Goal: Task Accomplishment & Management: Manage account settings

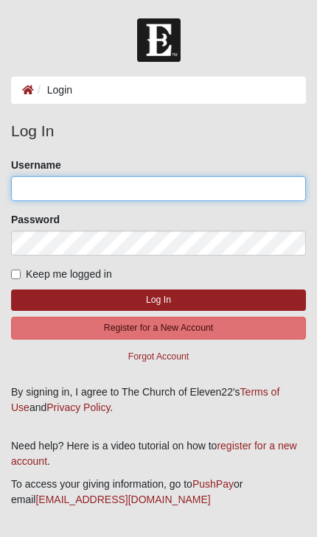
click at [219, 180] on input "Username" at bounding box center [158, 188] width 295 height 25
type input "[EMAIL_ADDRESS][DOMAIN_NAME]"
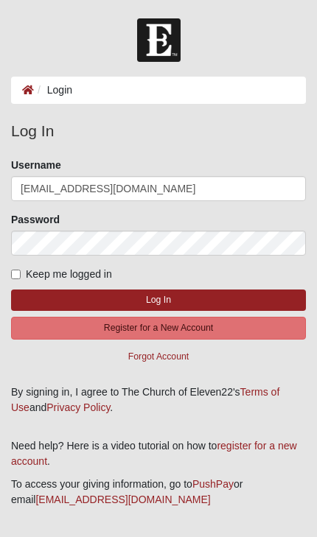
click at [158, 299] on button "Log In" at bounding box center [158, 300] width 295 height 21
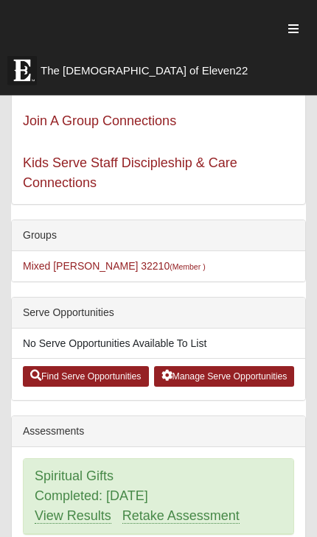
scroll to position [186, 0]
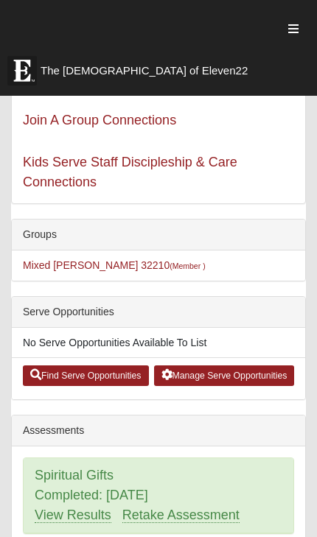
click at [174, 340] on li "No Serve Opportunities Available To List" at bounding box center [158, 343] width 293 height 30
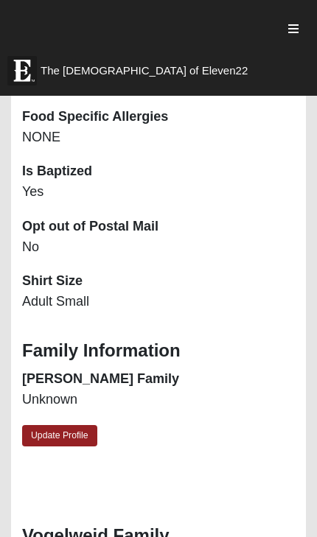
scroll to position [1698, 0]
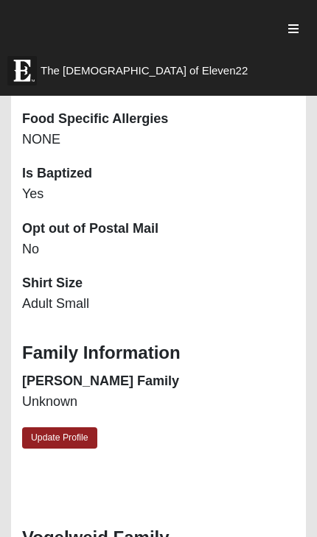
click at [65, 438] on link "Update Profile" at bounding box center [59, 437] width 75 height 21
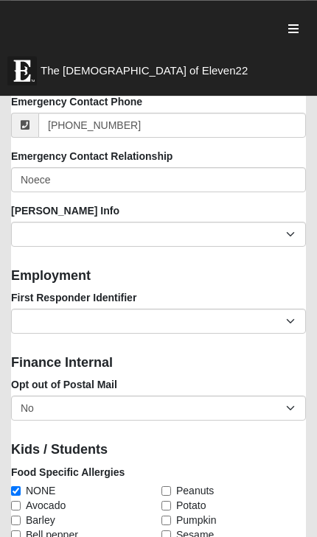
scroll to position [2033, 0]
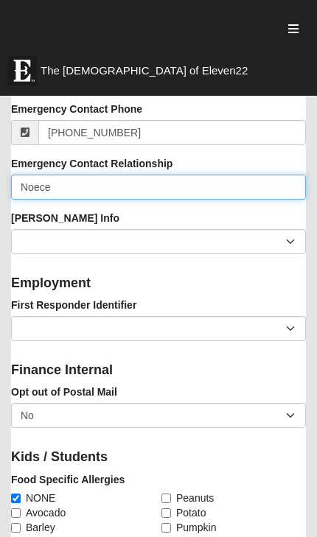
click at [71, 186] on input "Noece" at bounding box center [158, 187] width 295 height 25
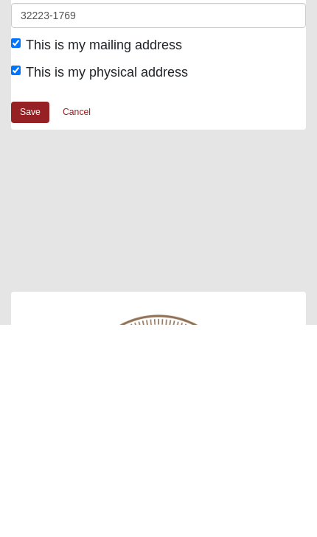
scroll to position [3530, 0]
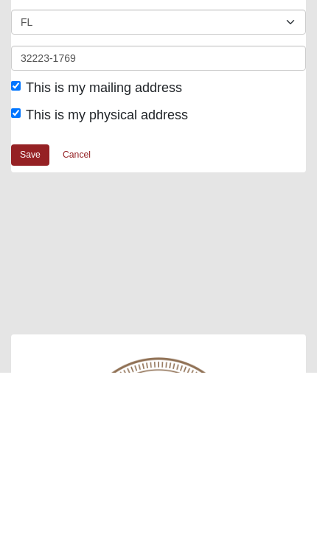
type input "Niece"
click at [38, 309] on link "Save" at bounding box center [30, 319] width 38 height 21
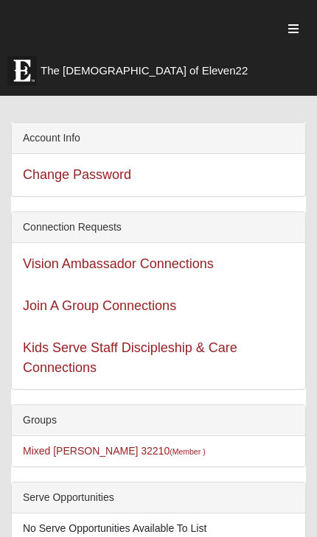
click at [214, 265] on link "Vision Ambassador Connections" at bounding box center [118, 263] width 191 height 15
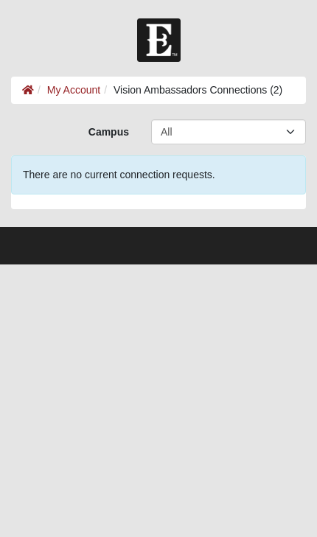
click at [83, 89] on link "My Account" at bounding box center [73, 90] width 53 height 12
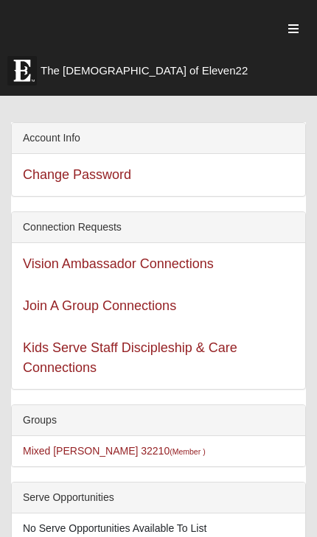
click at [130, 306] on link "Join A Group Connections" at bounding box center [99, 305] width 153 height 15
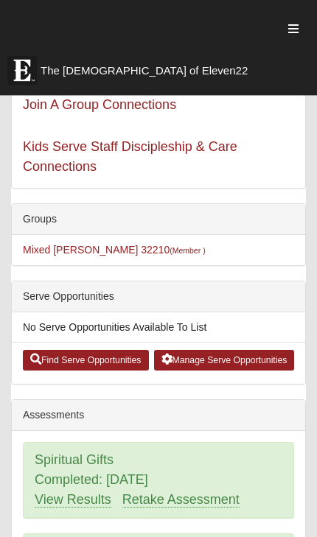
scroll to position [202, 0]
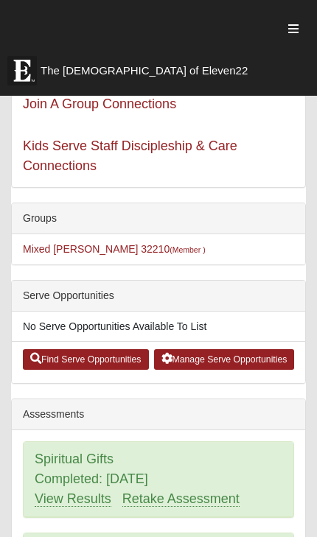
click at [234, 359] on link "Manage Serve Opportunities" at bounding box center [224, 359] width 141 height 21
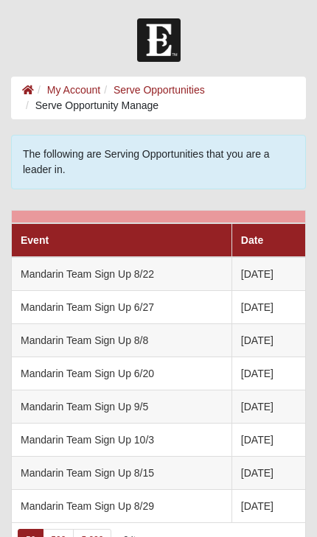
click at [183, 87] on link "Serve Opportunities" at bounding box center [158, 90] width 91 height 12
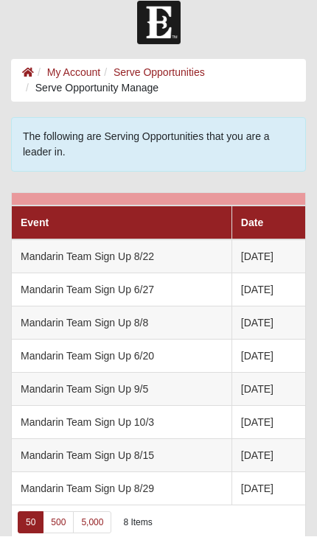
scroll to position [16, 0]
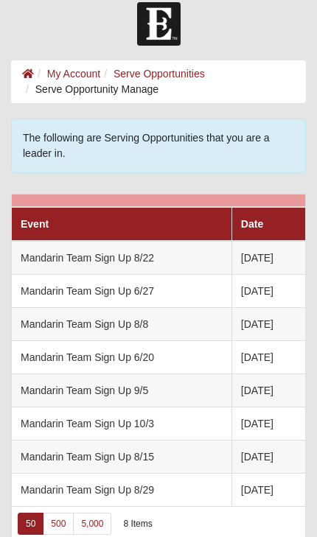
click at [59, 528] on link "500" at bounding box center [58, 524] width 31 height 22
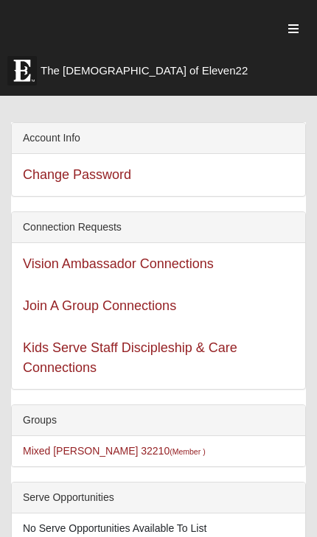
click at [293, 24] on icon "button" at bounding box center [293, 29] width 10 height 12
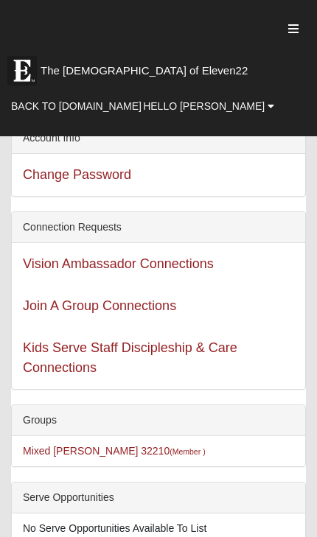
click at [241, 107] on span "Hello [PERSON_NAME]" at bounding box center [204, 106] width 122 height 12
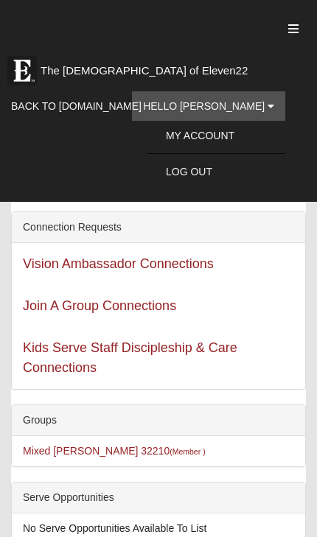
click at [242, 131] on link "My Account" at bounding box center [216, 136] width 138 height 22
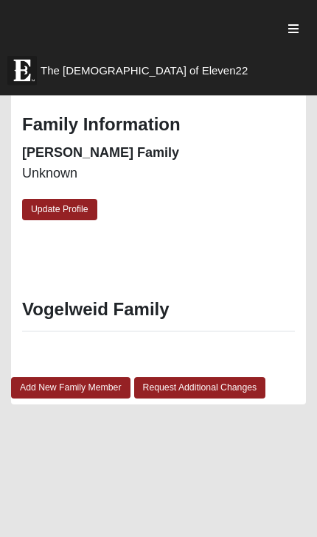
scroll to position [1928, 0]
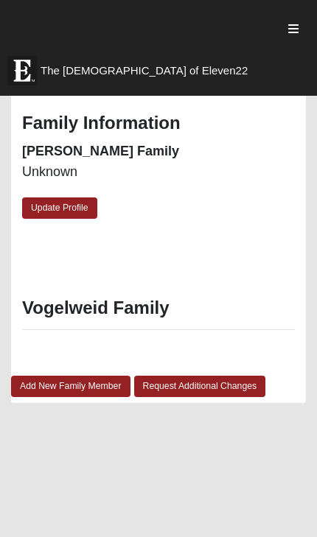
click at [183, 385] on link "Request Additional Changes" at bounding box center [200, 386] width 132 height 21
click at [130, 310] on h3 "Vogelweid Family" at bounding box center [158, 308] width 273 height 21
click at [110, 312] on h3 "Vogelweid Family" at bounding box center [158, 308] width 273 height 21
click at [81, 203] on link "Update Profile" at bounding box center [59, 207] width 75 height 21
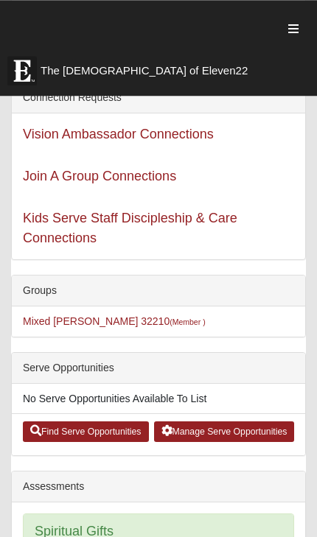
scroll to position [130, 0]
click at [169, 325] on small "(Member )" at bounding box center [186, 322] width 35 height 9
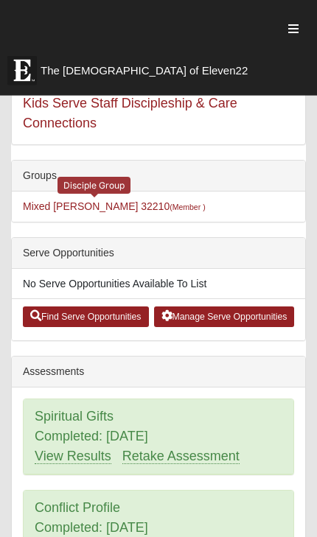
scroll to position [245, 0]
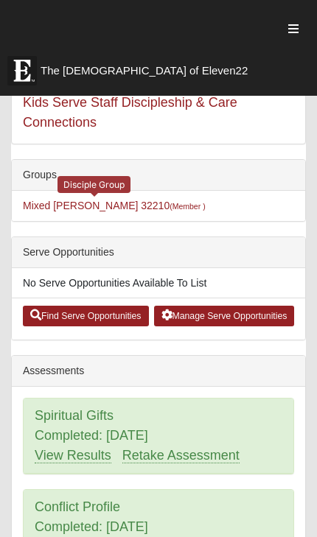
click at [236, 316] on link "Manage Serve Opportunities" at bounding box center [224, 316] width 141 height 21
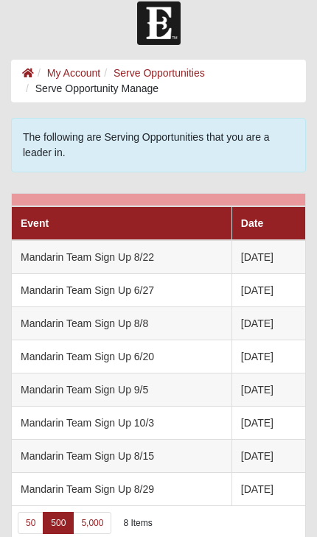
scroll to position [16, 0]
click at [252, 219] on link "Date" at bounding box center [252, 224] width 22 height 12
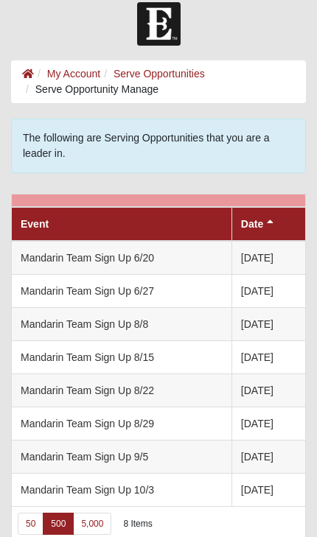
click at [253, 226] on link "Date" at bounding box center [252, 224] width 22 height 12
click at [252, 227] on link "Date" at bounding box center [252, 224] width 22 height 12
click at [261, 219] on th "Date" at bounding box center [268, 224] width 74 height 34
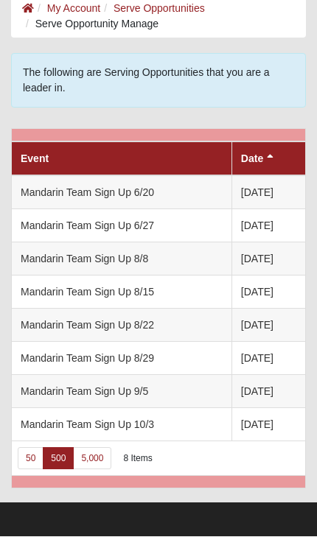
scroll to position [82, 0]
click at [37, 458] on link "50" at bounding box center [31, 458] width 26 height 22
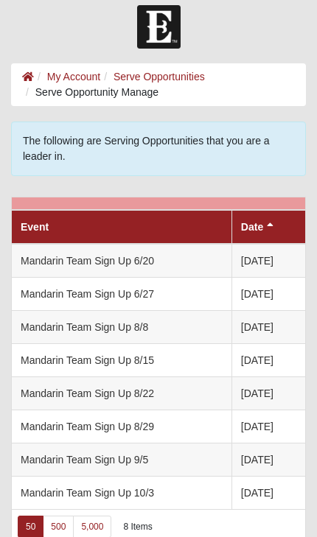
scroll to position [0, 0]
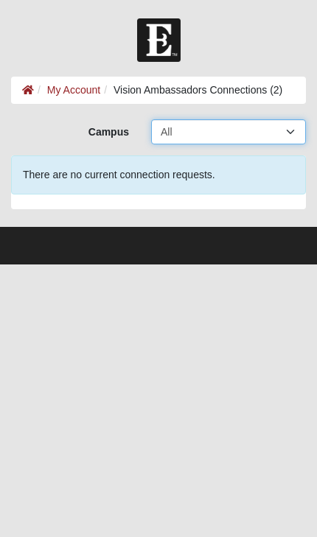
click at [285, 130] on select "All Arlington Baymeadows Eleven22 Online Fleming Island Jesup Mandarin North Ja…" at bounding box center [228, 131] width 155 height 25
select select "11"
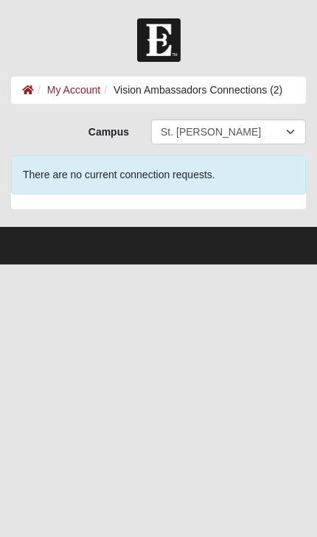
click at [270, 185] on div "There are no current connection requests." at bounding box center [158, 174] width 295 height 39
click at [192, 182] on div "There are no current connection requests." at bounding box center [158, 174] width 295 height 39
click at [168, 248] on footer at bounding box center [158, 246] width 317 height 38
click at [199, 253] on footer at bounding box center [158, 246] width 317 height 38
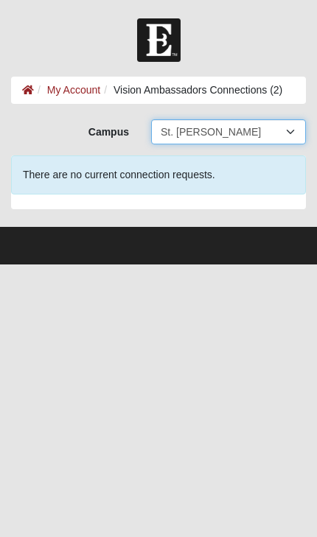
click at [287, 132] on select "All Arlington Baymeadows Eleven22 Online Fleming Island Jesup Mandarin North Ja…" at bounding box center [228, 131] width 155 height 25
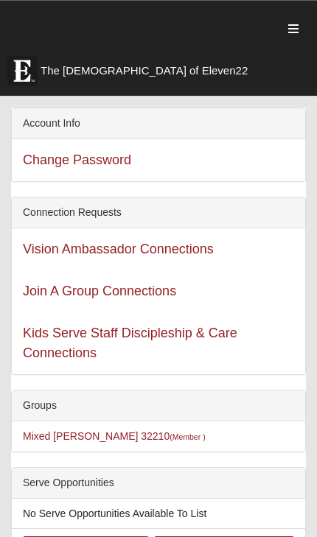
scroll to position [15, 0]
click at [136, 289] on link "Join A Group Connections" at bounding box center [99, 291] width 153 height 15
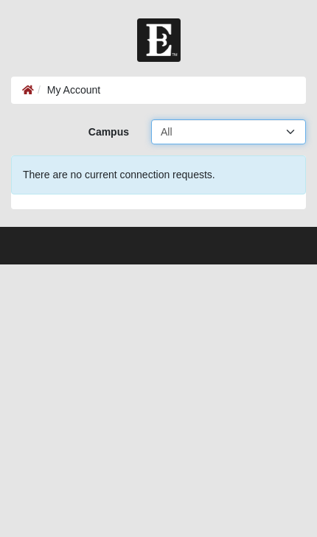
click at [282, 133] on select "All Arlington Baymeadows Eleven22 Online Fleming Island Jesup Mandarin North Ja…" at bounding box center [228, 131] width 155 height 25
select select "11"
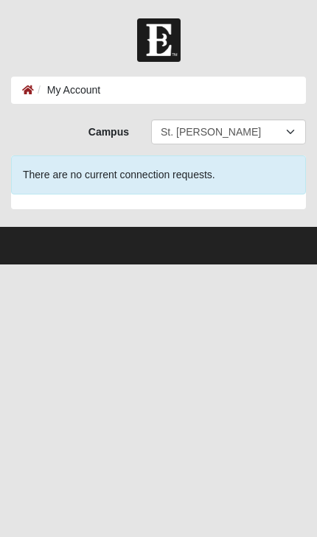
click at [259, 182] on div "There are no current connection requests." at bounding box center [158, 174] width 295 height 39
click at [31, 91] on icon at bounding box center [28, 90] width 12 height 10
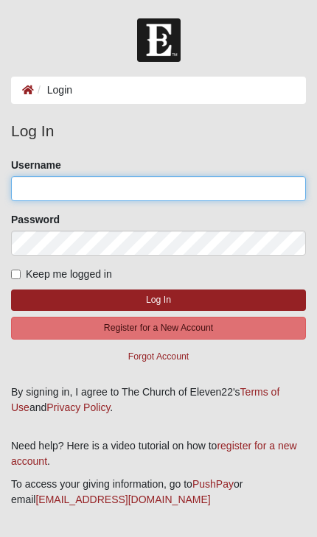
type input "[EMAIL_ADDRESS][DOMAIN_NAME]"
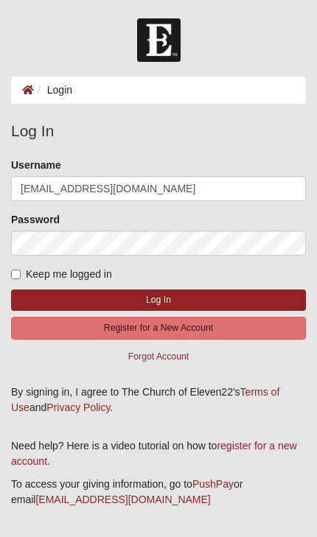
click at [158, 299] on button "Log In" at bounding box center [158, 300] width 295 height 21
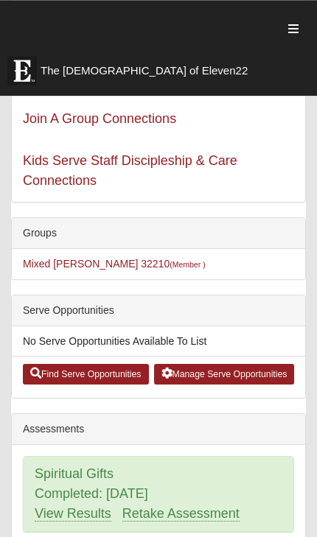
scroll to position [192, 0]
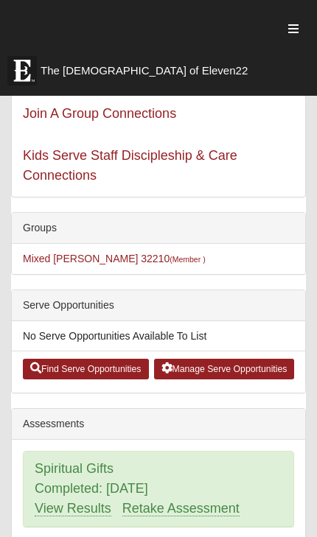
click at [98, 365] on link "Find Serve Opportunities" at bounding box center [86, 369] width 126 height 21
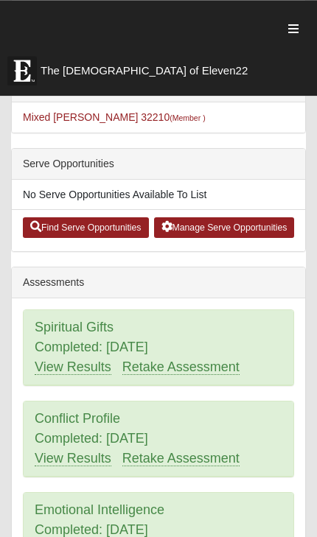
scroll to position [314, 0]
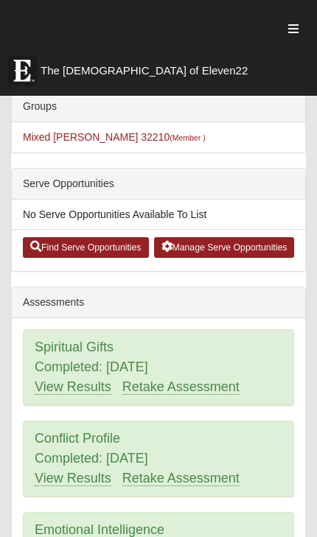
click at [94, 245] on link "Find Serve Opportunities" at bounding box center [86, 247] width 126 height 21
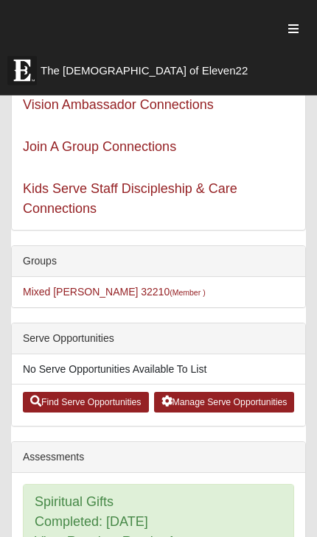
scroll to position [160, 0]
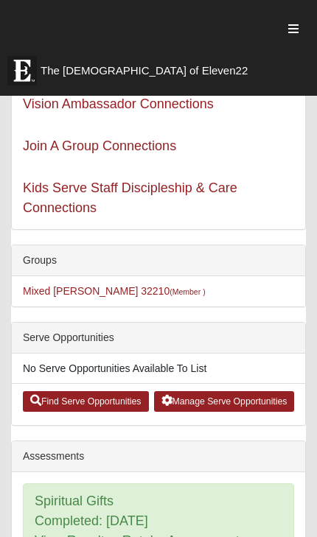
click at [295, 25] on icon "button" at bounding box center [293, 29] width 10 height 12
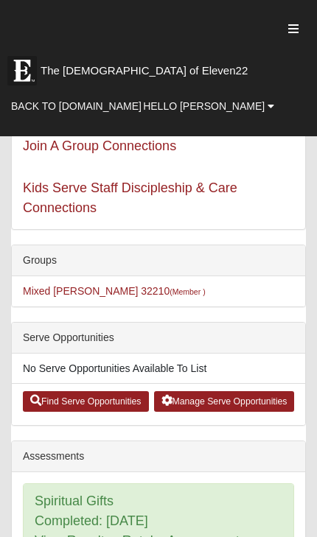
click at [251, 105] on span "Hello [PERSON_NAME]" at bounding box center [204, 106] width 122 height 12
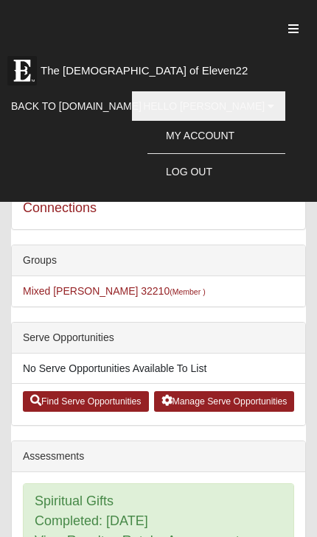
click at [227, 172] on link "Log Out" at bounding box center [216, 172] width 138 height 22
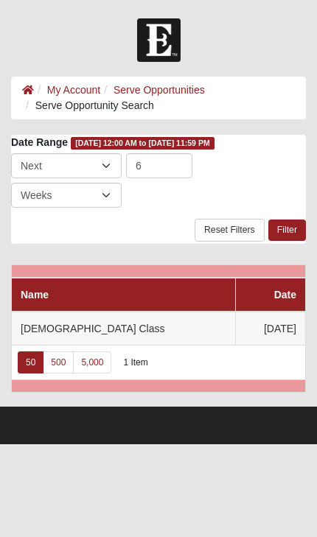
click at [270, 324] on td "[DATE]" at bounding box center [270, 329] width 70 height 34
click at [293, 236] on link "Filter" at bounding box center [287, 230] width 38 height 21
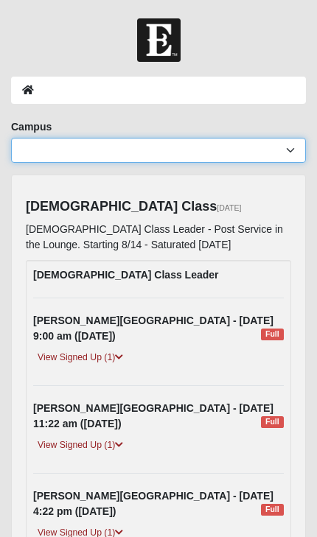
click at [296, 145] on select "Arlington Baymeadows Eleven22 Online Fleming Island Jesup Mandarin North Jax Or…" at bounding box center [158, 150] width 295 height 25
select select "11"
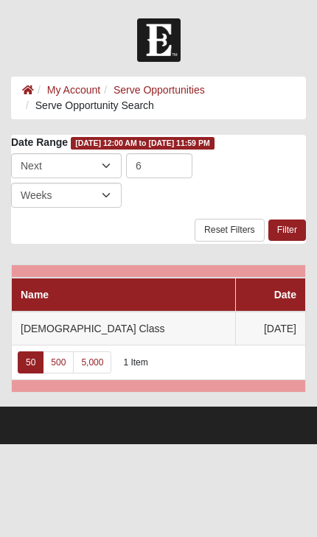
click at [296, 228] on link "Filter" at bounding box center [287, 230] width 38 height 21
click at [296, 234] on link "Filter" at bounding box center [287, 230] width 38 height 21
click at [158, 326] on td "Baptism Class" at bounding box center [124, 329] width 224 height 34
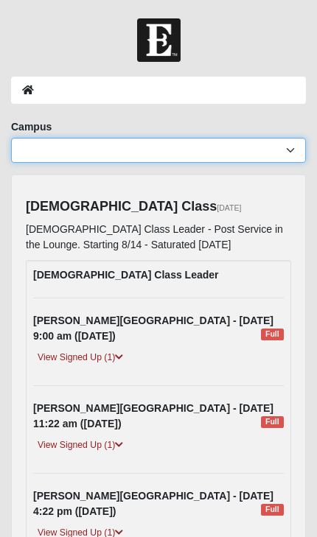
click at [287, 150] on select "Arlington Baymeadows Eleven22 Online [PERSON_NAME][GEOGRAPHIC_DATA] Jesup [GEOG…" at bounding box center [158, 150] width 295 height 25
select select "11"
